Goal: Task Accomplishment & Management: Manage account settings

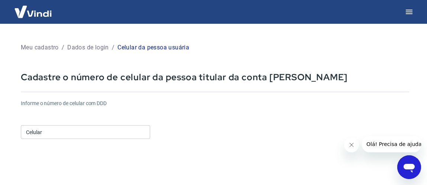
click at [66, 132] on input "Celular" at bounding box center [85, 132] width 129 height 14
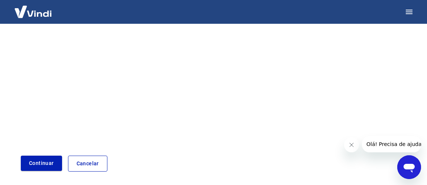
scroll to position [166, 0]
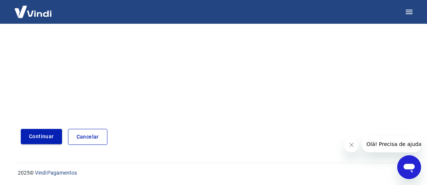
type input "[PHONE_NUMBER]"
click at [54, 138] on button "Continuar" at bounding box center [41, 136] width 41 height 15
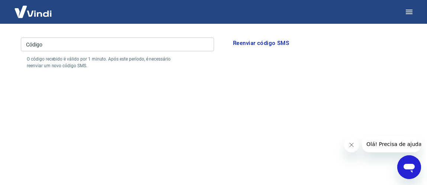
scroll to position [17, 0]
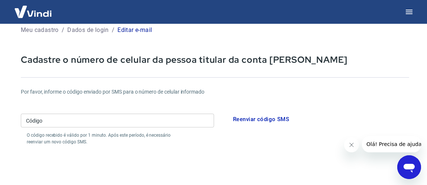
click at [79, 121] on input "Código" at bounding box center [117, 121] width 193 height 14
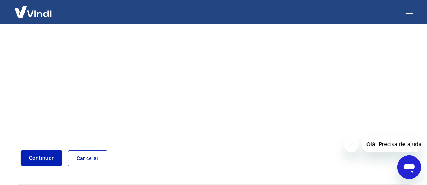
scroll to position [195, 0]
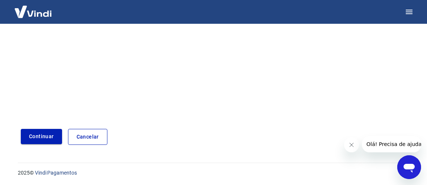
click at [47, 136] on button "Continuar" at bounding box center [41, 136] width 41 height 15
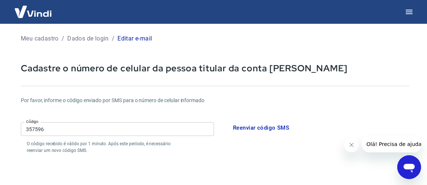
scroll to position [9, 0]
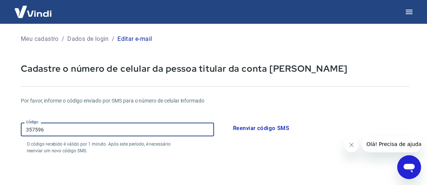
click at [42, 129] on input "357596" at bounding box center [117, 130] width 193 height 14
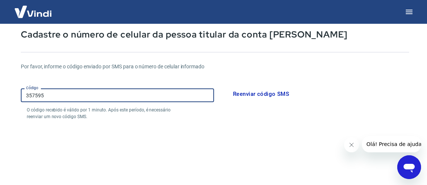
scroll to position [157, 0]
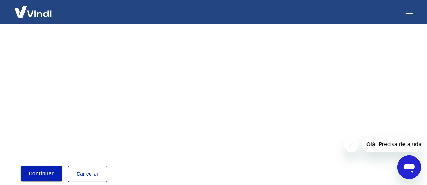
type input "357595"
click at [53, 173] on button "Continuar" at bounding box center [41, 173] width 41 height 15
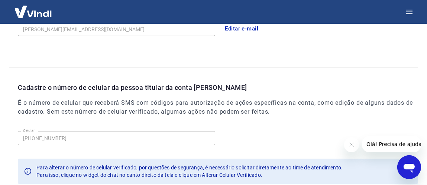
scroll to position [290, 0]
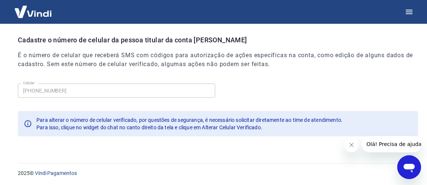
click at [353, 145] on icon "Fechar mensagem da empresa" at bounding box center [352, 145] width 6 height 6
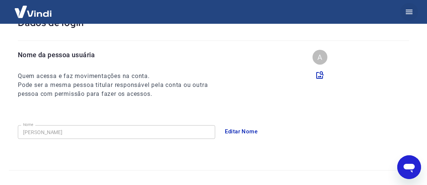
scroll to position [30, 0]
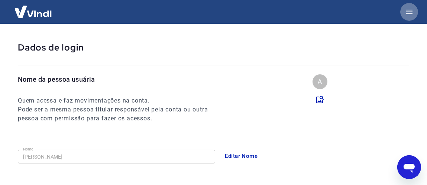
click at [412, 11] on icon "button" at bounding box center [409, 11] width 9 height 9
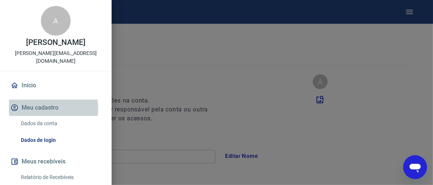
click at [35, 109] on button "Meu cadastro" at bounding box center [56, 108] width 94 height 16
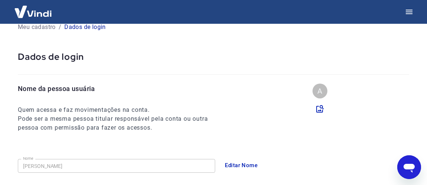
scroll to position [0, 0]
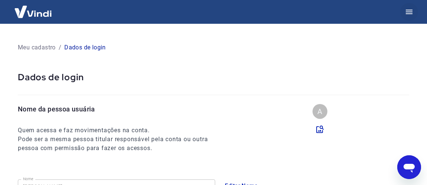
click at [411, 12] on icon "button" at bounding box center [409, 12] width 7 height 4
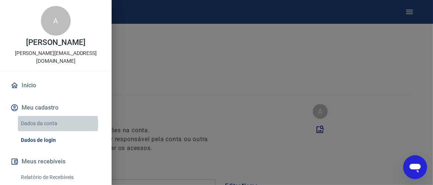
click at [48, 124] on link "Dados da conta" at bounding box center [60, 123] width 85 height 15
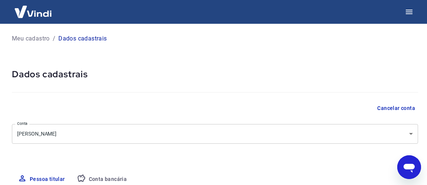
select select "GO"
select select "business"
click at [410, 12] on icon "button" at bounding box center [409, 12] width 7 height 4
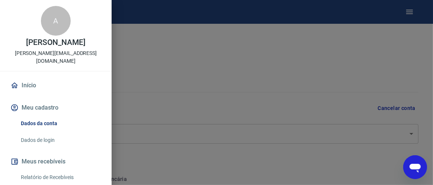
click at [51, 24] on div "A" at bounding box center [56, 21] width 30 height 30
click at [30, 86] on link "Início" at bounding box center [56, 85] width 94 height 16
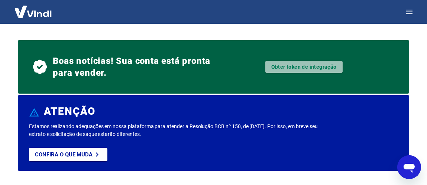
click at [307, 69] on link "Obter token de integração" at bounding box center [304, 67] width 77 height 12
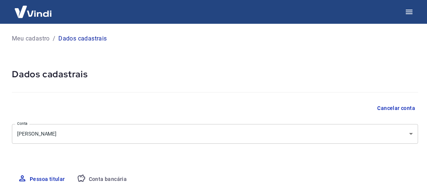
select select "GO"
select select "business"
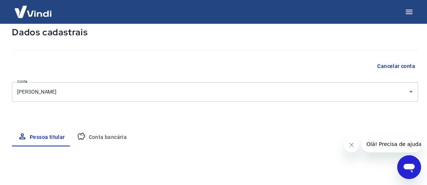
scroll to position [41, 0]
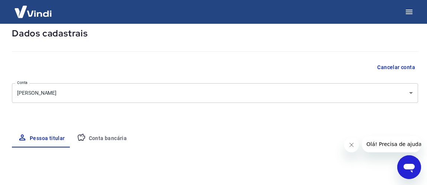
click at [100, 140] on button "Conta bancária" at bounding box center [102, 139] width 62 height 18
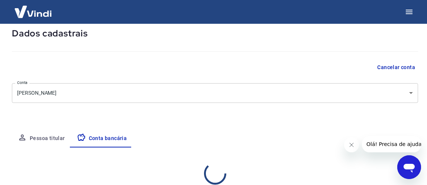
select select "1"
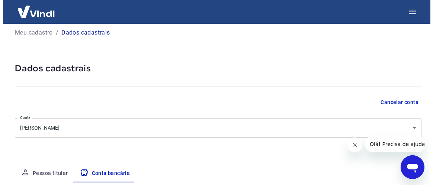
scroll to position [0, 0]
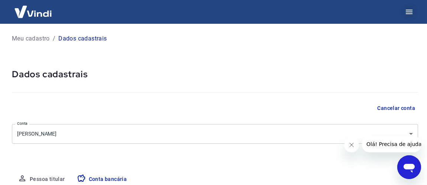
click at [412, 10] on icon "button" at bounding box center [409, 11] width 9 height 9
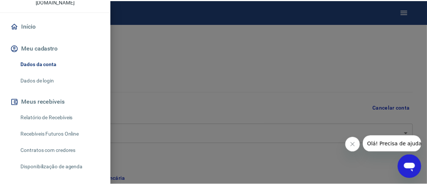
scroll to position [74, 0]
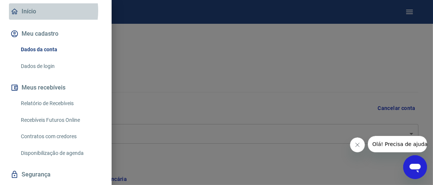
click at [27, 10] on link "Início" at bounding box center [56, 11] width 94 height 16
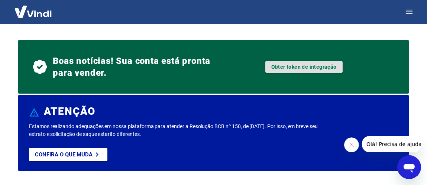
click at [301, 66] on link "Obter token de integração" at bounding box center [304, 67] width 77 height 12
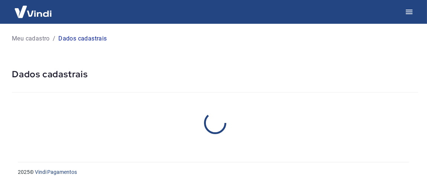
select select "GO"
select select "business"
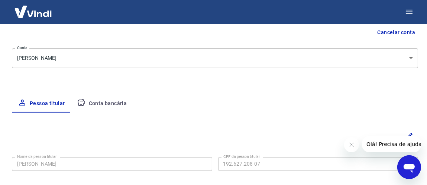
scroll to position [74, 0]
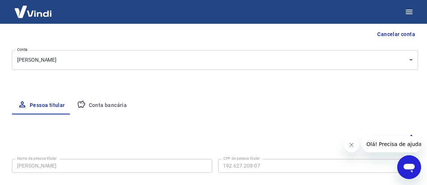
click at [113, 105] on button "Conta bancária" at bounding box center [102, 106] width 62 height 18
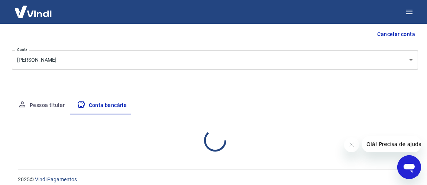
select select "1"
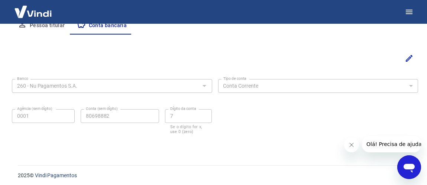
scroll to position [157, 0]
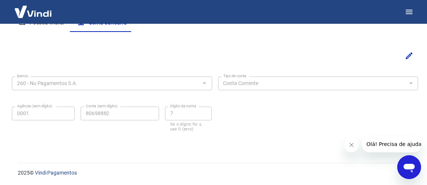
click at [205, 81] on div at bounding box center [204, 83] width 10 height 10
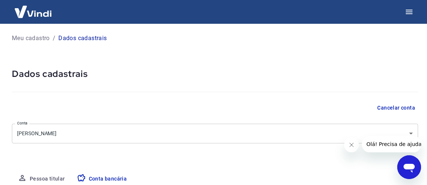
scroll to position [0, 0]
